Goal: Use online tool/utility

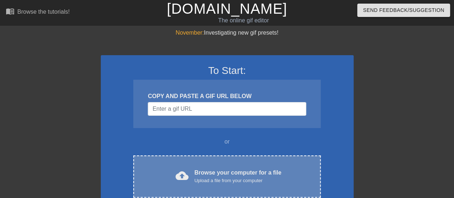
click at [224, 191] on div "cloud_upload Browse your computer for a file Upload a file from your computer C…" at bounding box center [226, 177] width 187 height 42
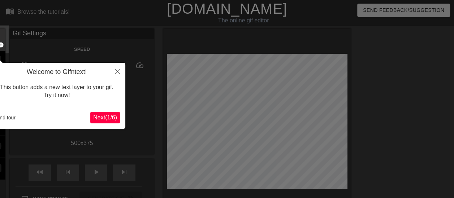
scroll to position [18, 0]
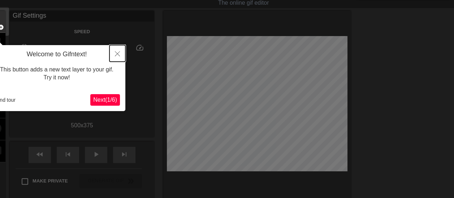
click at [116, 57] on button "Close" at bounding box center [117, 53] width 16 height 17
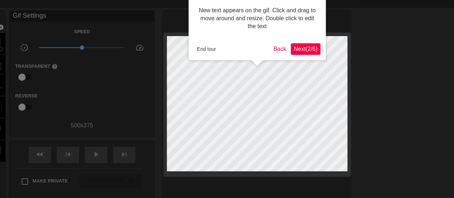
scroll to position [0, 0]
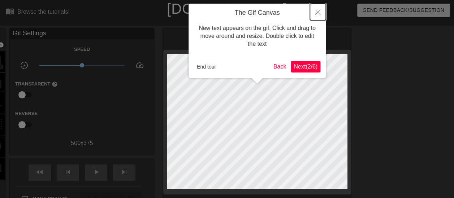
click at [322, 16] on button "Close" at bounding box center [318, 12] width 16 height 17
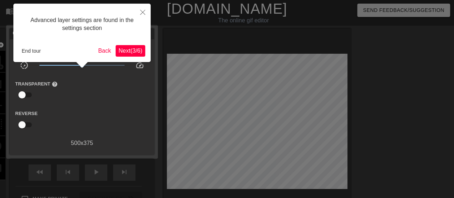
scroll to position [18, 0]
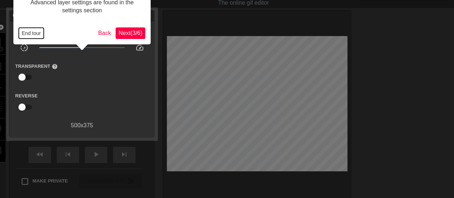
click at [27, 33] on button "End tour" at bounding box center [31, 33] width 25 height 11
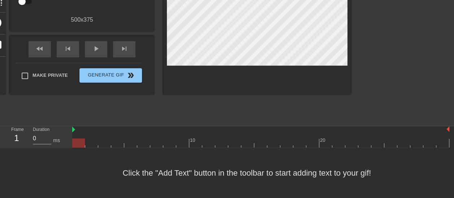
scroll to position [0, 0]
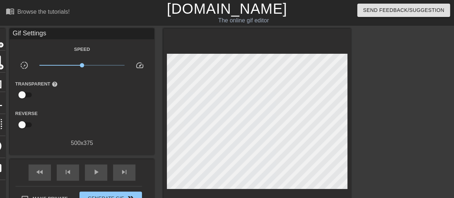
drag, startPoint x: 0, startPoint y: 60, endPoint x: 59, endPoint y: 20, distance: 70.9
click at [59, 20] on div "menu_book Browse the tutorials!" at bounding box center [78, 12] width 144 height 25
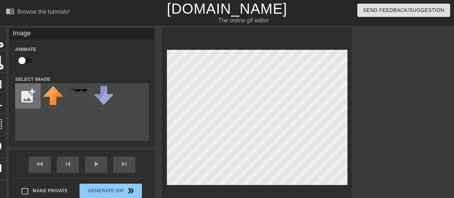
click at [27, 95] on input "file" at bounding box center [28, 96] width 25 height 25
type input "C:\fakepath\0d922f-20181128-[PERSON_NAME].jpg"
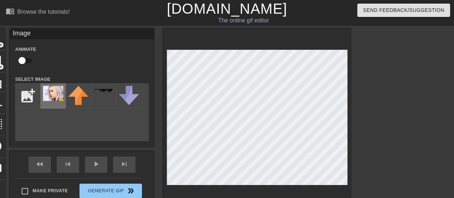
click at [64, 90] on div at bounding box center [52, 95] width 25 height 25
click at [395, 141] on div "title add_circle image add_circle crop photo_size_select_large help keyboard Im…" at bounding box center [227, 137] width 454 height 217
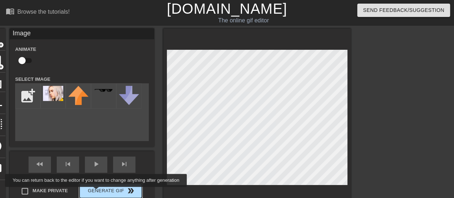
click at [97, 192] on button "Generate Gif double_arrow" at bounding box center [110, 191] width 62 height 14
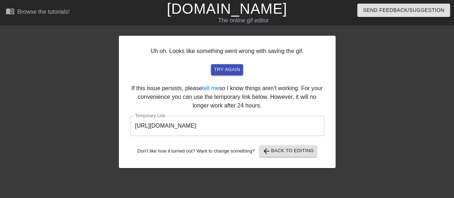
scroll to position [9, 0]
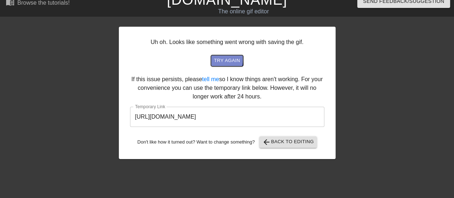
click at [222, 59] on span "try again" at bounding box center [227, 61] width 26 height 8
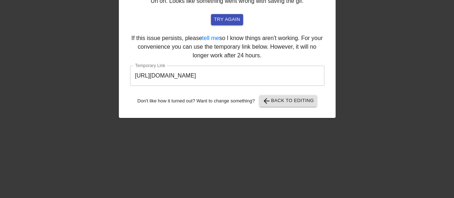
scroll to position [1, 0]
